Goal: Ask a question

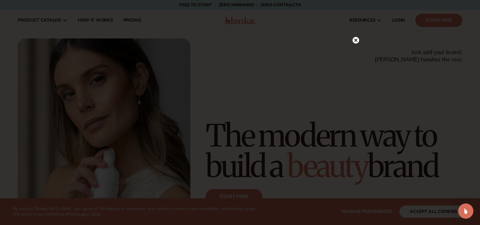
click at [356, 40] on icon at bounding box center [355, 39] width 3 height 3
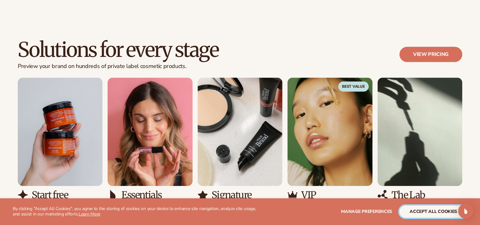
click at [441, 214] on button "accept all cookies" at bounding box center [434, 211] width 68 height 12
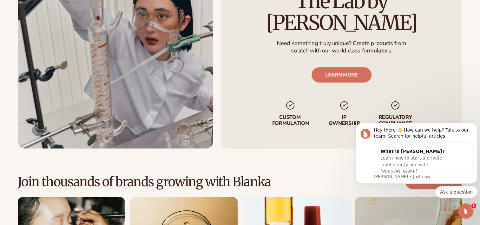
scroll to position [1586, 0]
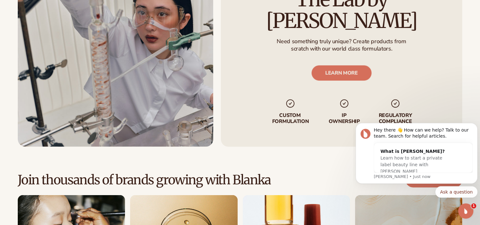
click at [475, 104] on div "Custom formulate with The Lab by Blanka Need something truly unique? Create pro…" at bounding box center [240, 46] width 480 height 202
click at [465, 211] on icon "Open Intercom Messenger" at bounding box center [465, 210] width 10 height 10
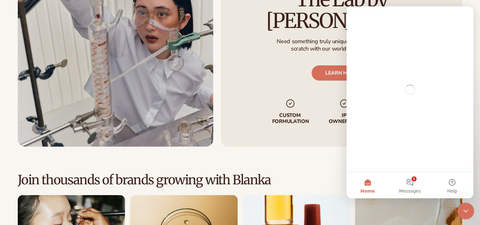
scroll to position [0, 0]
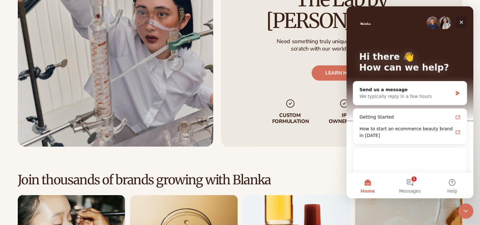
click at [462, 27] on div "Close" at bounding box center [461, 22] width 11 height 11
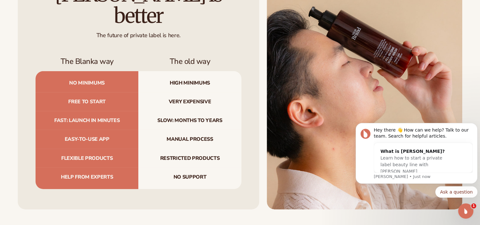
scroll to position [1989, 0]
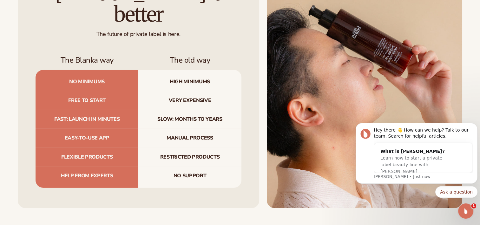
click at [38, 197] on div "Blanka is better The future of private label is here. The Blanka way The old wa…" at bounding box center [139, 85] width 242 height 246
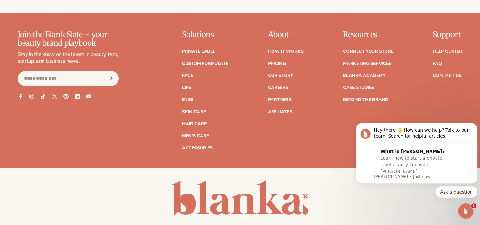
scroll to position [2593, 0]
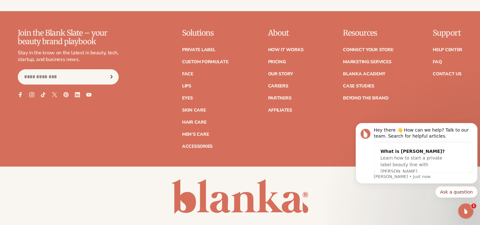
click at [443, 206] on body "Hey there 👋 How can we help? Talk to our team. Search for helpful articles. Wha…" at bounding box center [417, 168] width 122 height 102
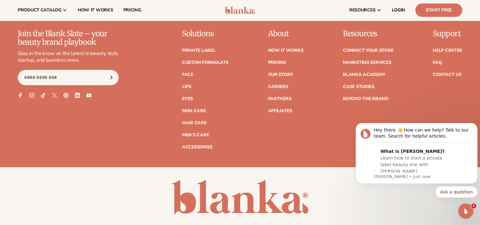
scroll to position [2592, 0]
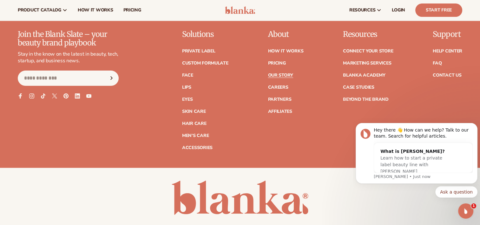
click at [293, 74] on link "Our Story" at bounding box center [280, 75] width 25 height 4
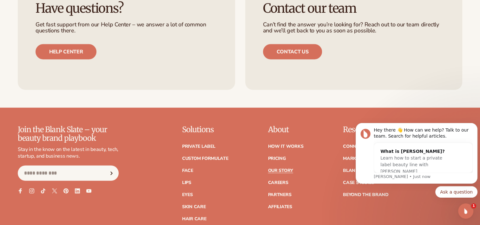
scroll to position [1680, 0]
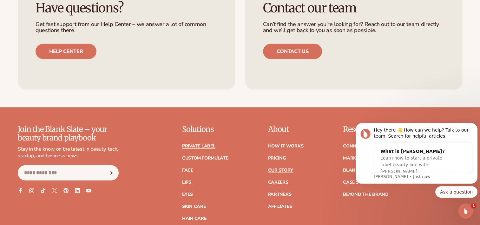
click at [187, 144] on link "Private label" at bounding box center [198, 146] width 33 height 4
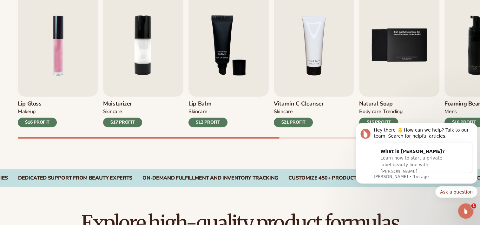
scroll to position [235, 0]
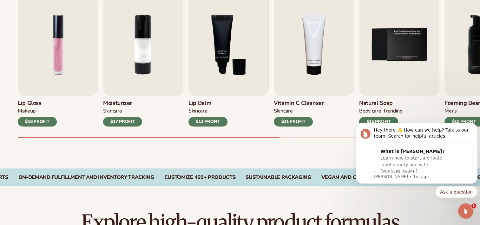
click at [446, 81] on img "6 / 9" at bounding box center [485, 44] width 80 height 103
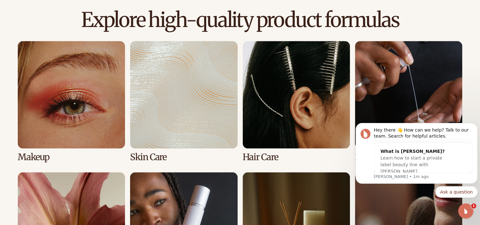
scroll to position [442, 0]
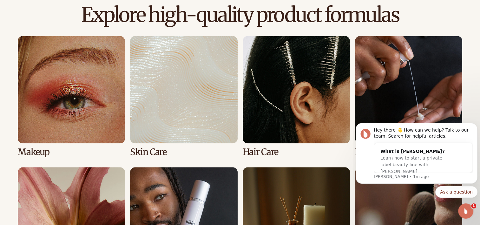
click at [62, 122] on link "1 / 8" at bounding box center [71, 96] width 107 height 121
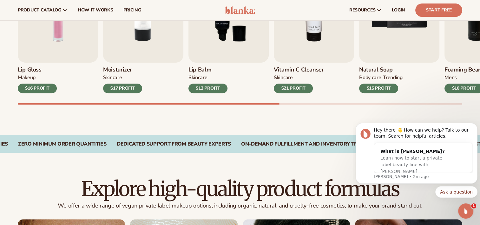
scroll to position [265, 0]
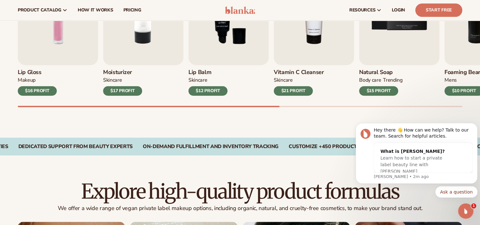
click at [33, 92] on div "$16 PROFIT" at bounding box center [37, 91] width 39 height 10
click at [43, 47] on img "1 / 9" at bounding box center [58, 14] width 80 height 103
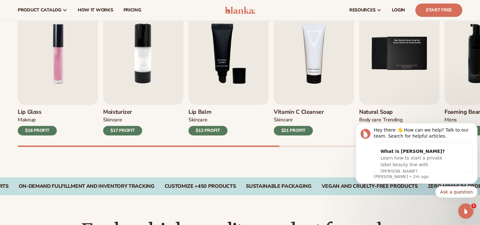
scroll to position [225, 0]
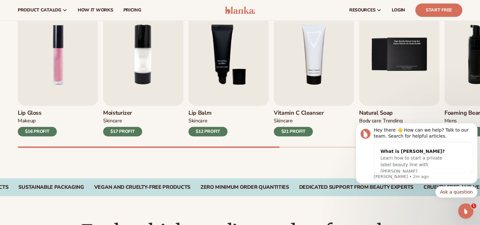
click at [42, 81] on img "1 / 9" at bounding box center [58, 54] width 80 height 103
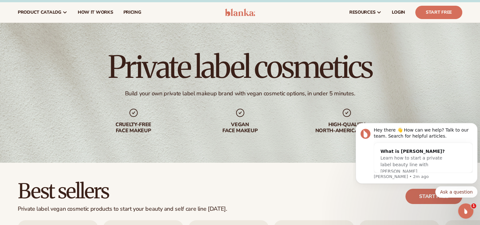
scroll to position [5, 0]
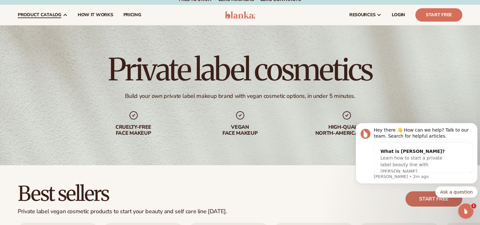
click at [39, 17] on span "product catalog" at bounding box center [39, 14] width 43 height 5
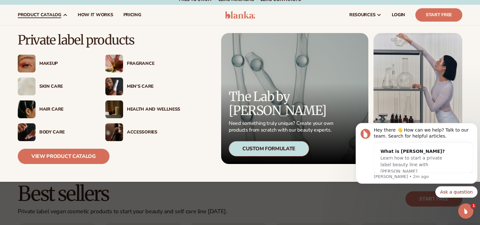
click at [35, 65] on img at bounding box center [27, 64] width 18 height 18
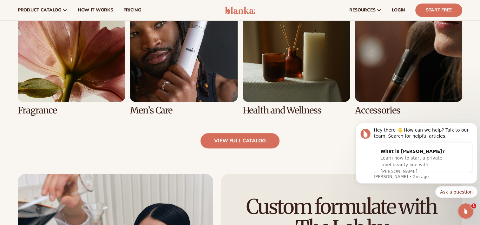
scroll to position [613, 0]
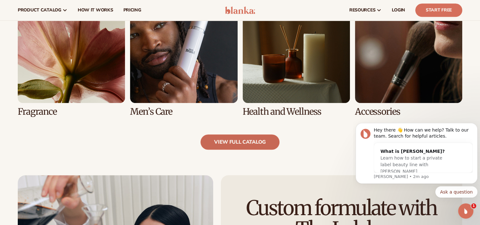
click at [216, 140] on link "view full catalog" at bounding box center [240, 141] width 79 height 15
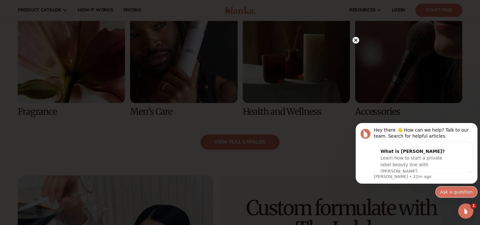
click at [457, 193] on button "Ask a question" at bounding box center [457, 191] width 42 height 11
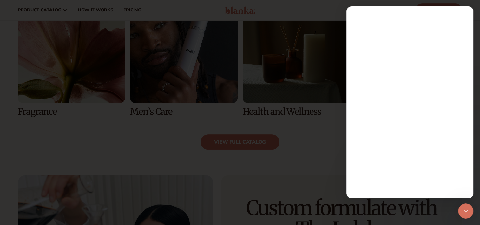
scroll to position [0, 0]
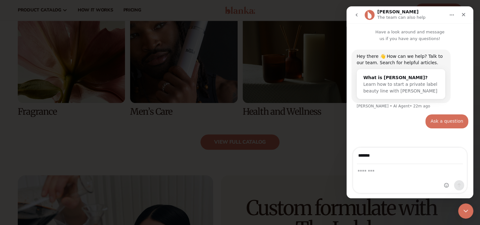
type input "**********"
click at [392, 179] on div "Intercom messenger" at bounding box center [410, 178] width 114 height 29
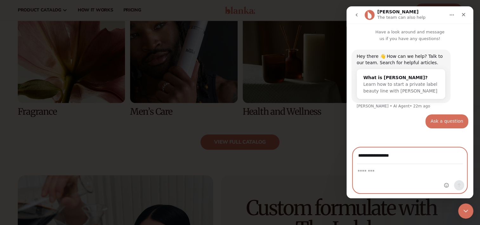
click at [386, 173] on textarea "Message…" at bounding box center [410, 169] width 114 height 11
type textarea "******"
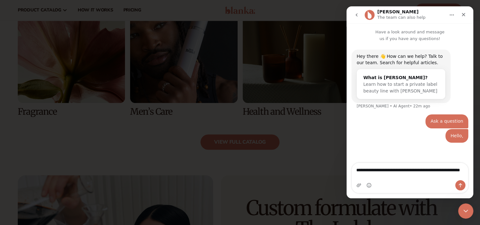
type textarea "**********"
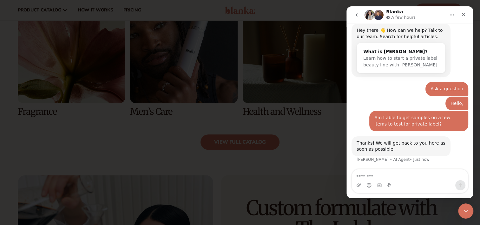
scroll to position [44, 0]
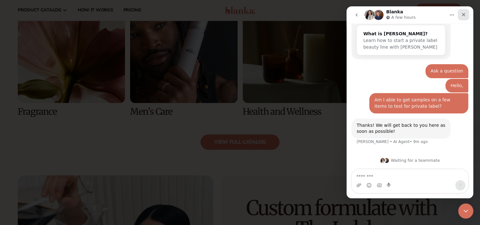
click at [466, 17] on div "Close" at bounding box center [463, 14] width 11 height 11
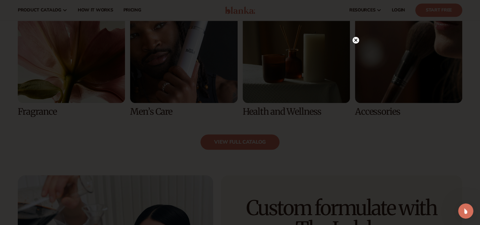
click at [356, 40] on icon at bounding box center [355, 39] width 3 height 3
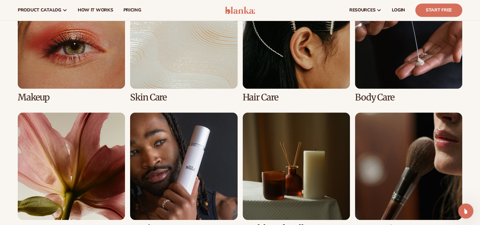
scroll to position [496, 0]
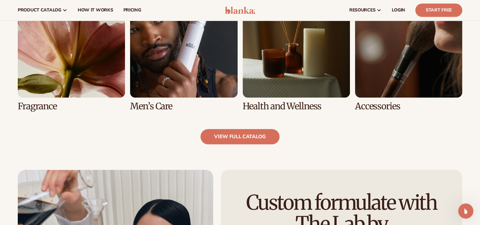
click at [42, 67] on link "5 / 8" at bounding box center [71, 50] width 107 height 121
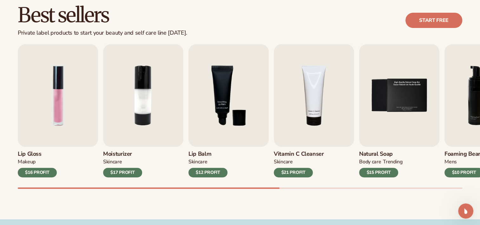
scroll to position [186, 0]
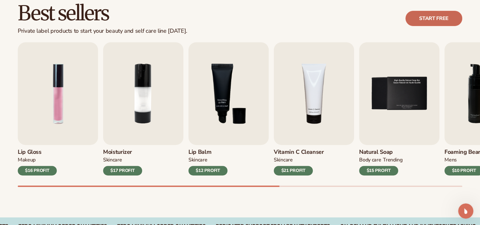
click at [441, 20] on link "Start free" at bounding box center [434, 18] width 57 height 15
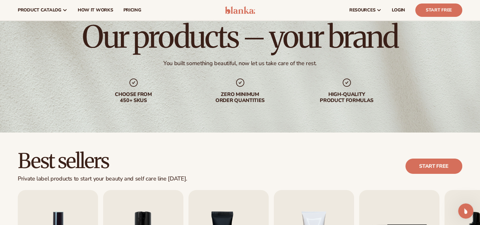
scroll to position [0, 0]
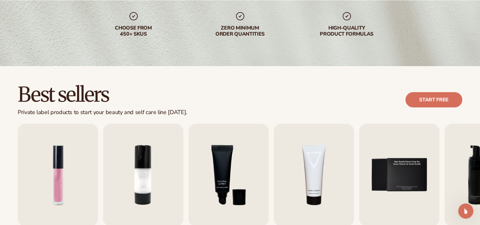
scroll to position [107, 0]
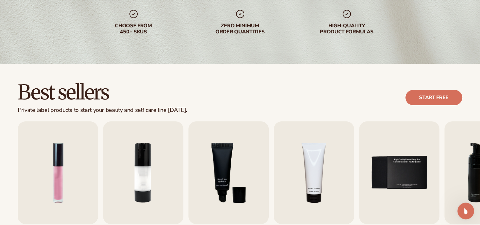
click at [465, 211] on icon "Open Intercom Messenger" at bounding box center [465, 209] width 4 height 5
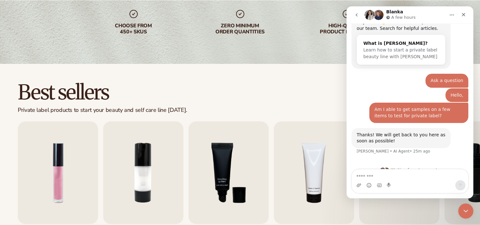
scroll to position [44, 0]
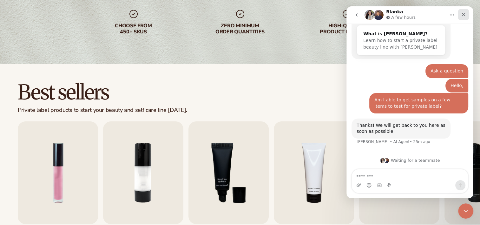
click at [469, 14] on div "Close" at bounding box center [463, 14] width 11 height 11
